Goal: Check status

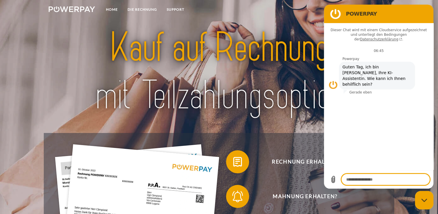
click at [61, 92] on div at bounding box center [219, 72] width 350 height 122
click at [335, 13] on figure at bounding box center [336, 14] width 12 height 12
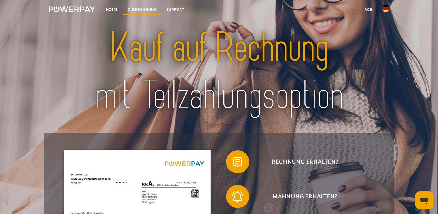
click at [134, 9] on link "DIE RECHNUNG" at bounding box center [142, 9] width 39 height 10
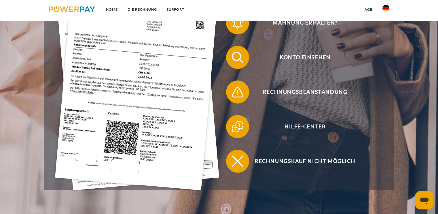
scroll to position [87, 0]
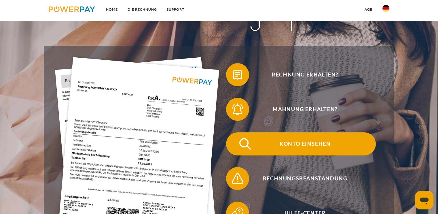
click at [301, 144] on span "Konto einsehen" at bounding box center [304, 143] width 141 height 23
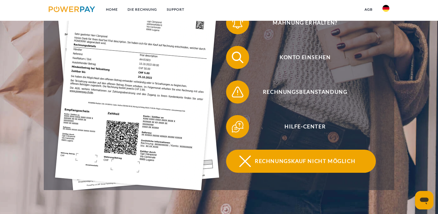
scroll to position [58, 0]
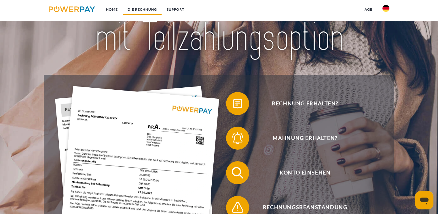
click at [128, 9] on link "DIE RECHNUNG" at bounding box center [142, 9] width 39 height 10
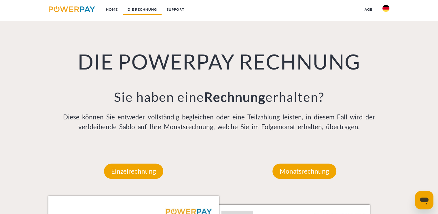
scroll to position [404, 0]
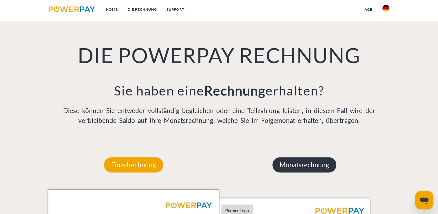
click at [310, 164] on p "Monatsrechnung" at bounding box center [304, 165] width 64 height 16
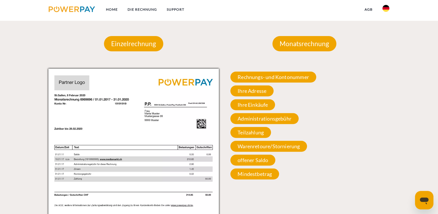
scroll to position [548, 0]
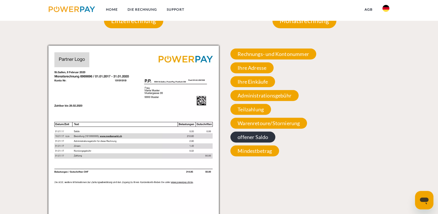
click at [243, 138] on span "offener Saldo" at bounding box center [252, 136] width 45 height 11
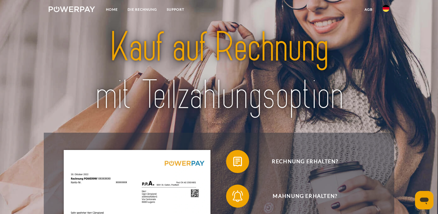
scroll to position [0, 0]
click at [135, 9] on link "DIE RECHNUNG" at bounding box center [142, 9] width 39 height 10
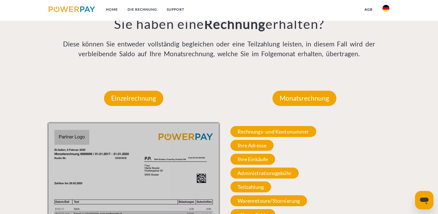
scroll to position [490, 0]
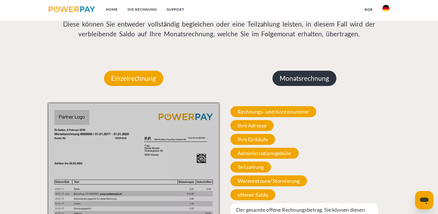
click at [317, 77] on p "Monatsrechnung" at bounding box center [304, 79] width 64 height 16
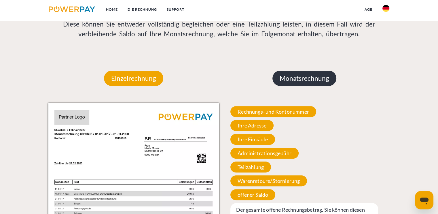
click at [300, 79] on p "Monatsrechnung" at bounding box center [304, 79] width 64 height 16
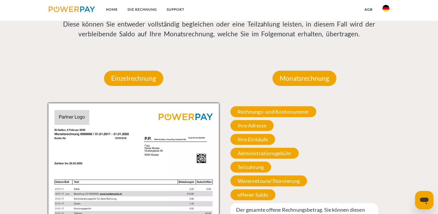
scroll to position [548, 0]
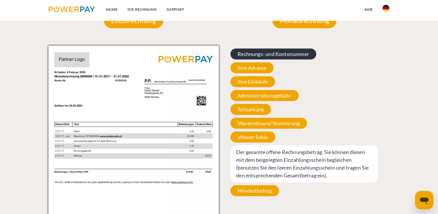
click at [285, 57] on span "Rechnungs- und Kontonummer" at bounding box center [273, 53] width 86 height 11
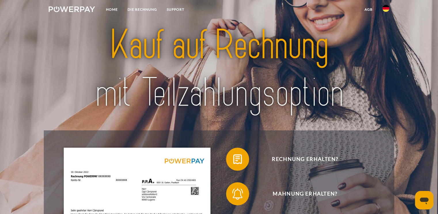
scroll to position [0, 0]
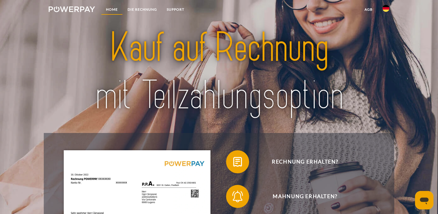
click at [111, 8] on link "Home" at bounding box center [112, 9] width 22 height 10
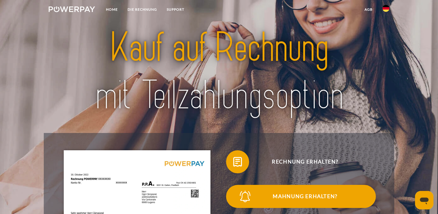
scroll to position [86, 0]
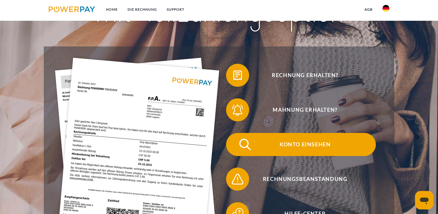
click at [290, 144] on span "Konto einsehen" at bounding box center [304, 144] width 141 height 23
